Goal: Check status: Check status

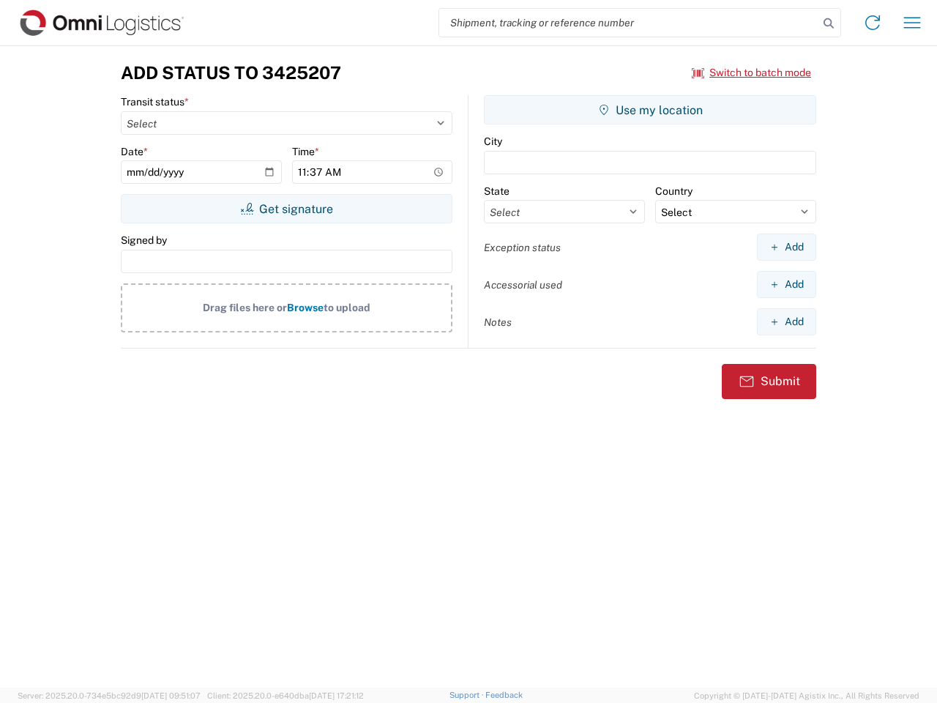
click at [629, 23] on input "search" at bounding box center [628, 23] width 379 height 28
click at [829, 23] on icon at bounding box center [829, 23] width 21 height 21
click at [873, 23] on icon at bounding box center [872, 22] width 23 height 23
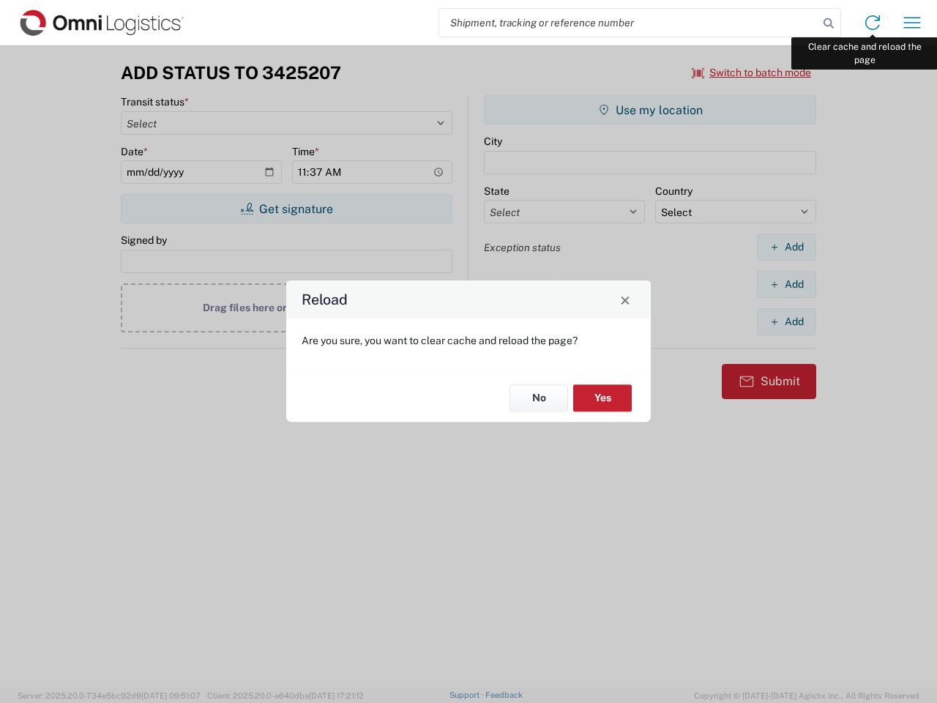
click at [912, 23] on div "Reload Are you sure, you want to clear cache and reload the page? No Yes" at bounding box center [468, 351] width 937 height 703
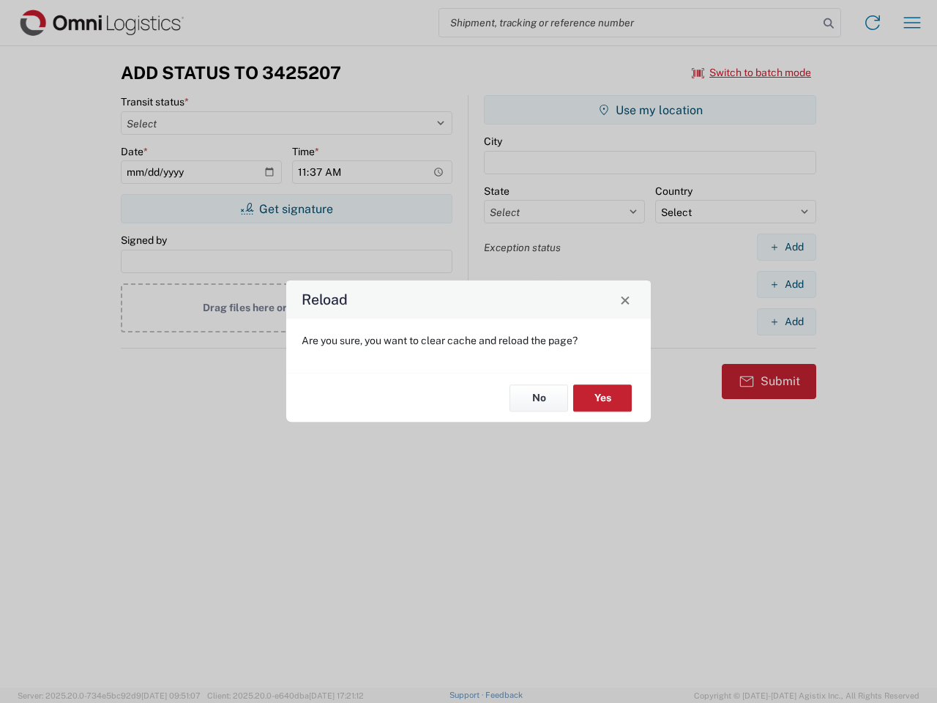
click at [752, 72] on div "Reload Are you sure, you want to clear cache and reload the page? No Yes" at bounding box center [468, 351] width 937 height 703
click at [286, 209] on div "Reload Are you sure, you want to clear cache and reload the page? No Yes" at bounding box center [468, 351] width 937 height 703
click at [650, 110] on div "Reload Are you sure, you want to clear cache and reload the page? No Yes" at bounding box center [468, 351] width 937 height 703
click at [786, 247] on div "Reload Are you sure, you want to clear cache and reload the page? No Yes" at bounding box center [468, 351] width 937 height 703
click at [786, 284] on div "Reload Are you sure, you want to clear cache and reload the page? No Yes" at bounding box center [468, 351] width 937 height 703
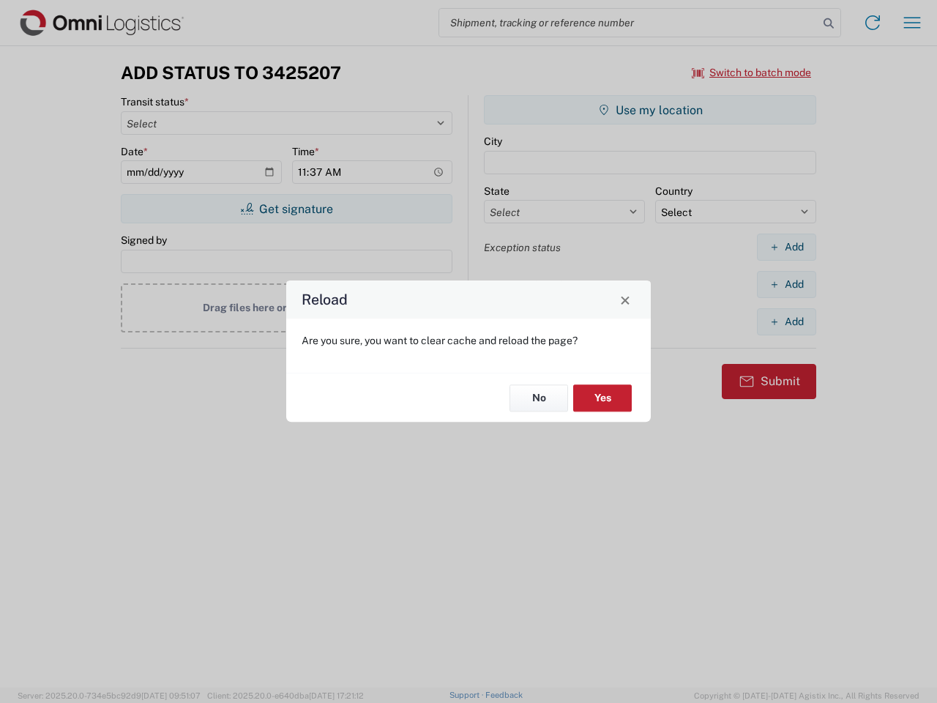
click at [786, 321] on div "Reload Are you sure, you want to clear cache and reload the page? No Yes" at bounding box center [468, 351] width 937 height 703
